Goal: Register for event/course

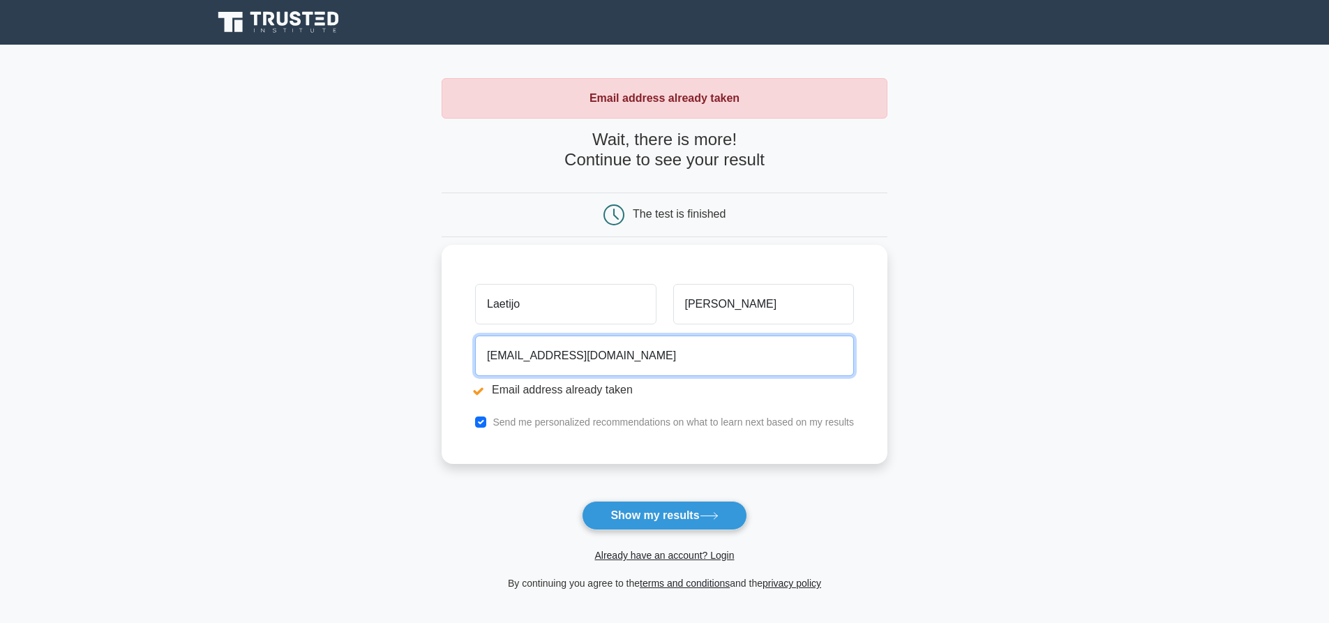
drag, startPoint x: 593, startPoint y: 364, endPoint x: 454, endPoint y: 350, distance: 140.3
click at [454, 350] on div "Laetijo [PERSON_NAME] [EMAIL_ADDRESS][DOMAIN_NAME] Email address already taken …" at bounding box center [665, 354] width 446 height 219
